Goal: Navigation & Orientation: Understand site structure

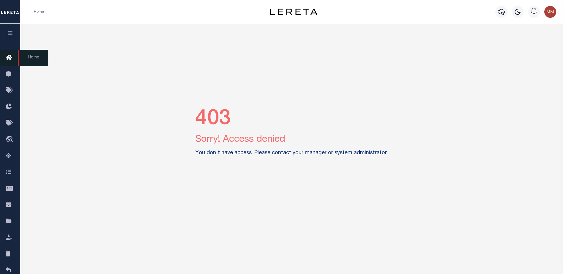
click at [8, 57] on icon at bounding box center [10, 57] width 9 height 7
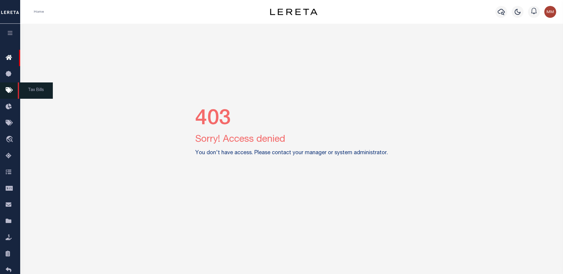
click at [10, 93] on icon at bounding box center [10, 90] width 9 height 7
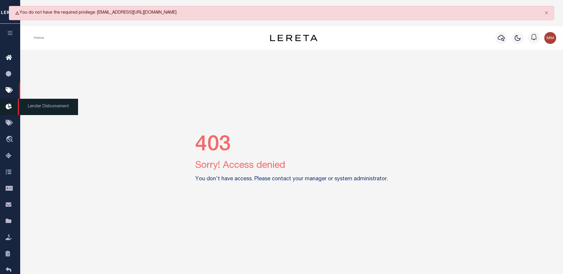
click at [9, 110] on icon at bounding box center [10, 106] width 9 height 7
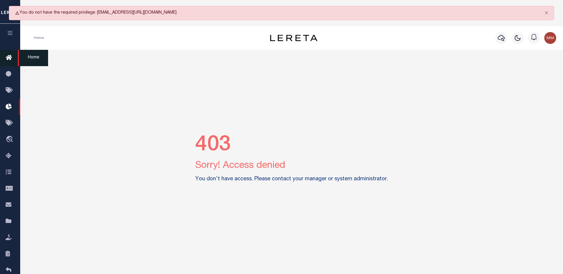
click at [9, 58] on icon at bounding box center [10, 57] width 9 height 7
